Goal: Information Seeking & Learning: Find specific fact

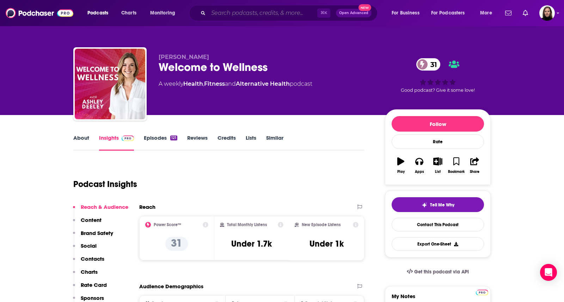
click at [221, 12] on input "Search podcasts, credits, & more..." at bounding box center [262, 12] width 109 height 11
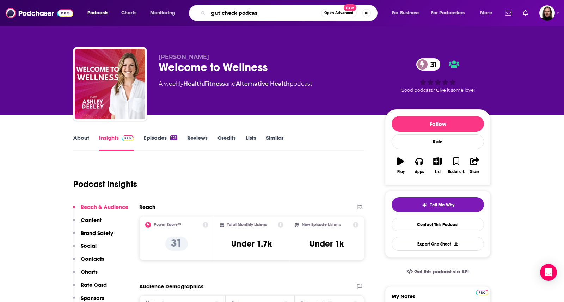
type input "gut check podcast"
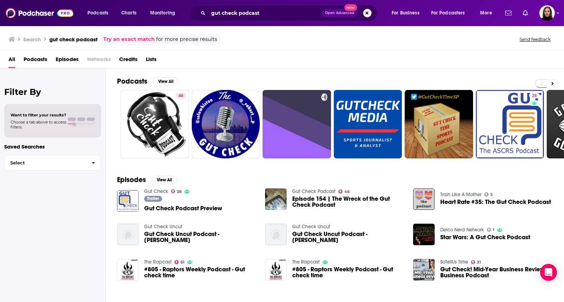
click at [159, 209] on span "Gut Check Podcast Preview" at bounding box center [183, 208] width 78 height 6
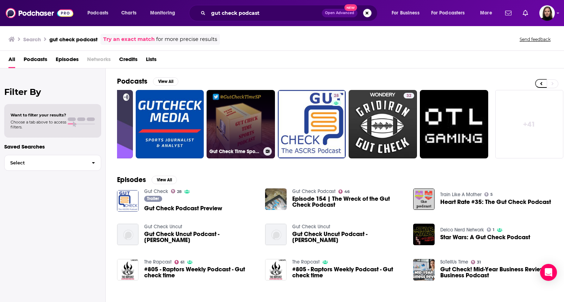
scroll to position [0, 198]
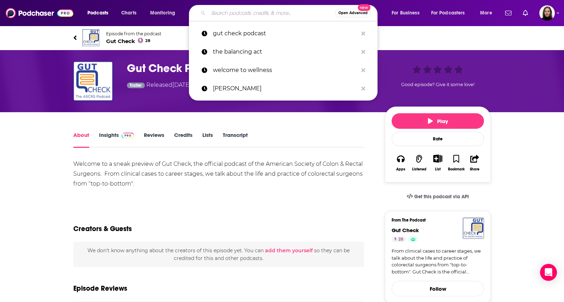
click at [222, 13] on input "Search podcasts, credits, & more..." at bounding box center [271, 12] width 127 height 11
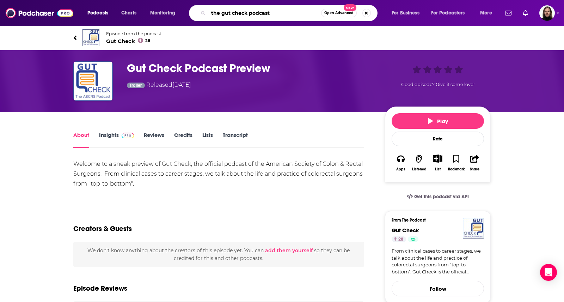
paste input "[PERSON_NAME]"
type input "the gut check podcast [PERSON_NAME]"
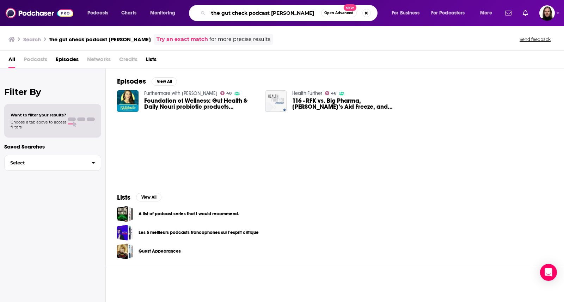
drag, startPoint x: 271, startPoint y: 13, endPoint x: 325, endPoint y: 20, distance: 54.7
click at [325, 20] on div "the gut check podcast [PERSON_NAME] Open Advanced New" at bounding box center [283, 13] width 188 height 16
type input "the gut check podcast youtube"
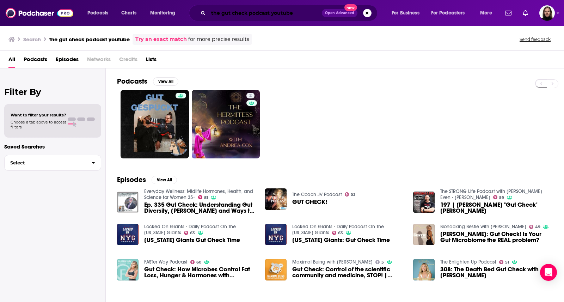
click at [238, 17] on input "the gut check podcast youtube" at bounding box center [264, 12] width 113 height 11
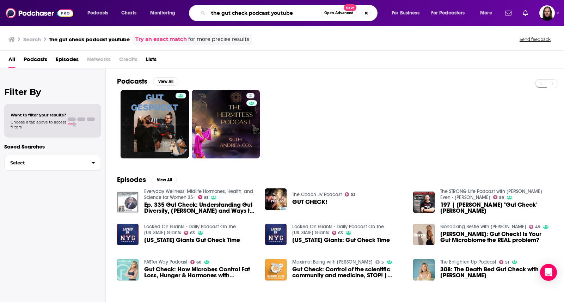
click at [238, 17] on input "the gut check podcast youtube" at bounding box center [264, 12] width 113 height 11
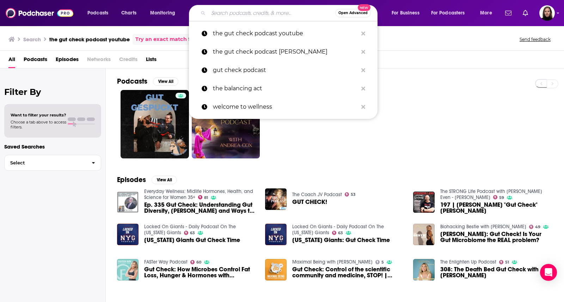
paste input "[PERSON_NAME]"
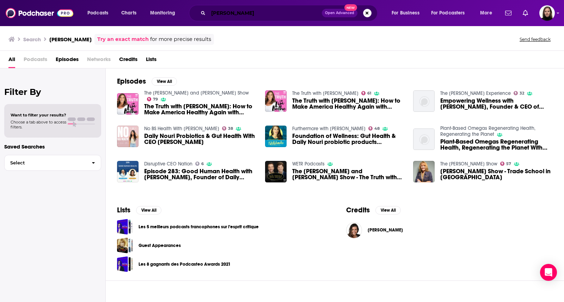
click at [235, 15] on input "[PERSON_NAME]" at bounding box center [264, 12] width 113 height 11
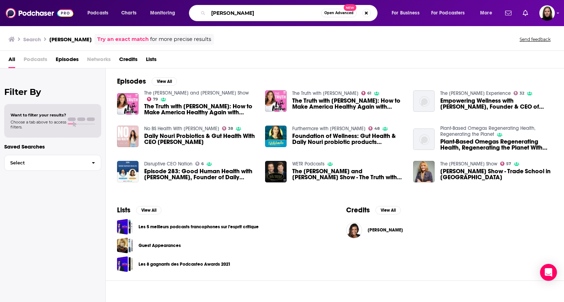
click at [235, 15] on input "[PERSON_NAME]" at bounding box center [264, 12] width 113 height 11
type input "the gut check podcast daily nouri"
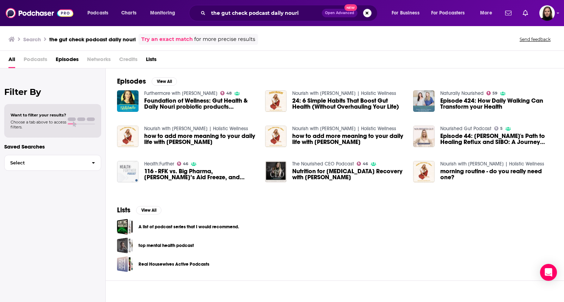
click at [36, 60] on span "Podcasts" at bounding box center [36, 61] width 24 height 14
click at [12, 58] on span "All" at bounding box center [11, 61] width 7 height 14
click at [273, 12] on input "the gut check podcast daily nouri" at bounding box center [264, 12] width 113 height 11
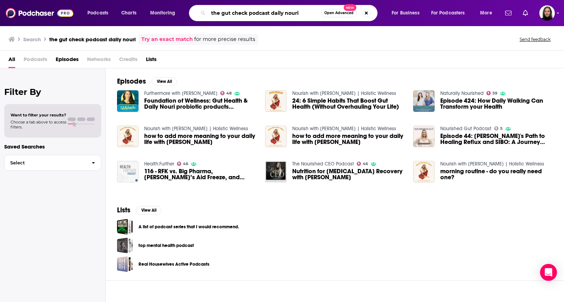
click at [273, 12] on input "the gut check podcast daily nouri" at bounding box center [264, 12] width 113 height 11
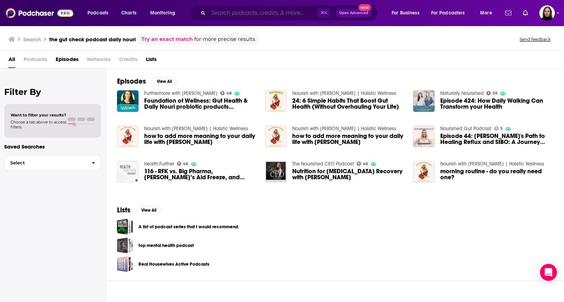
click at [281, 11] on input "Search podcasts, credits, & more..." at bounding box center [262, 12] width 109 height 11
click at [284, 13] on input "Search podcasts, credits, & more..." at bounding box center [262, 12] width 109 height 11
click at [182, 29] on div "Search the gut check podcast daily nouri Try an exact match for more precise re…" at bounding box center [282, 37] width 564 height 25
click at [11, 60] on span "All" at bounding box center [11, 61] width 7 height 14
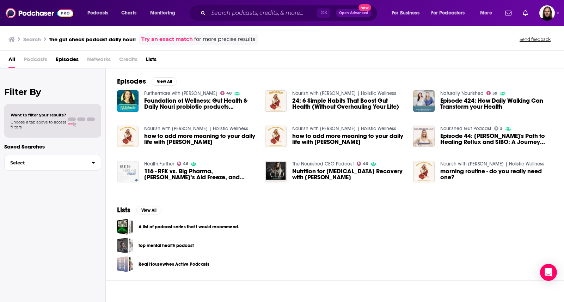
click at [110, 38] on h3 "the gut check podcast daily nouri" at bounding box center [92, 39] width 86 height 7
click at [28, 11] on img at bounding box center [40, 12] width 68 height 13
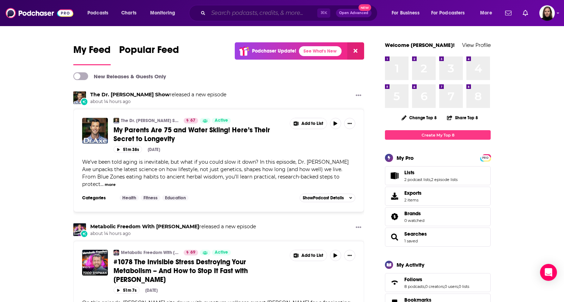
click at [231, 14] on input "Search podcasts, credits, & more..." at bounding box center [262, 12] width 109 height 11
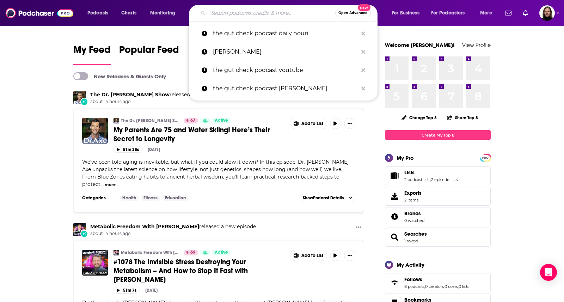
paste input "the gut check podcast daily nouri"
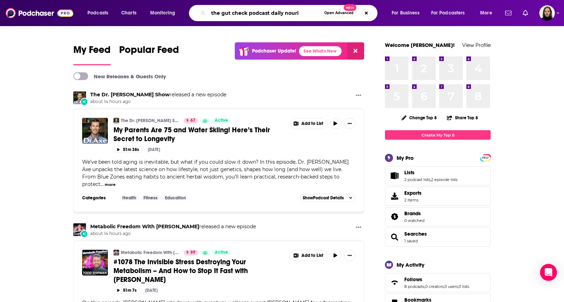
type input "the gut check podcast daily nouri"
